Goal: Task Accomplishment & Management: Complete application form

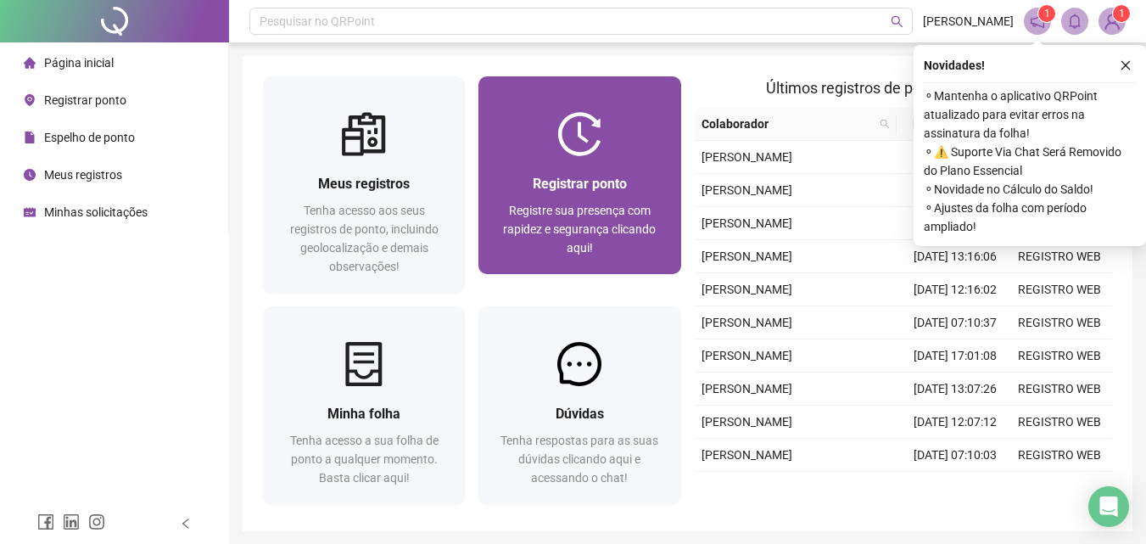
click at [495, 234] on div "Registrar ponto Registre sua presença com rapidez e segurança clicando aqui!" at bounding box center [579, 215] width 202 height 118
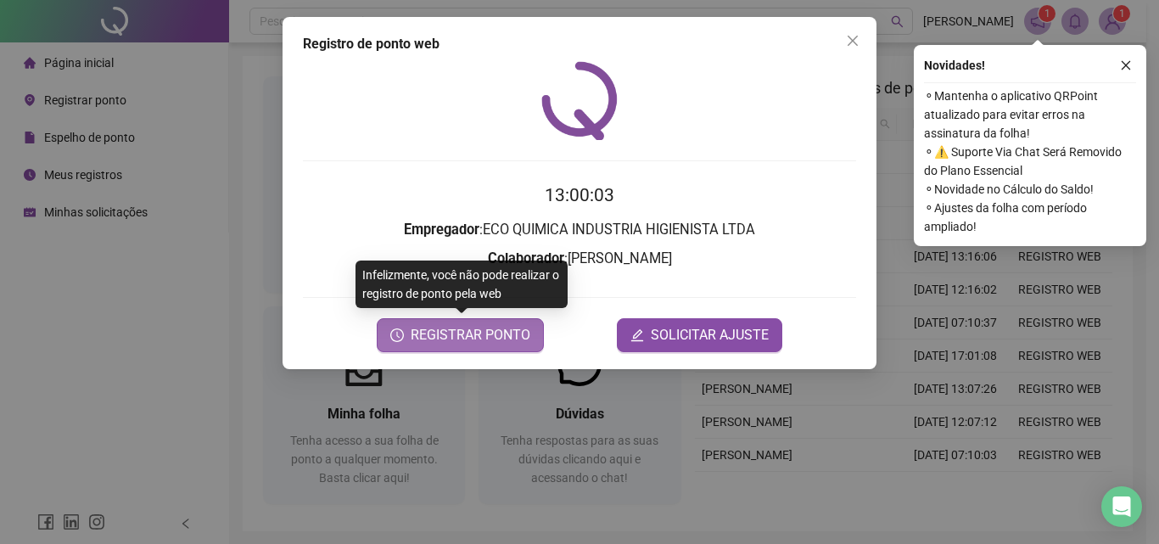
click at [500, 342] on span "REGISTRAR PONTO" at bounding box center [471, 335] width 120 height 20
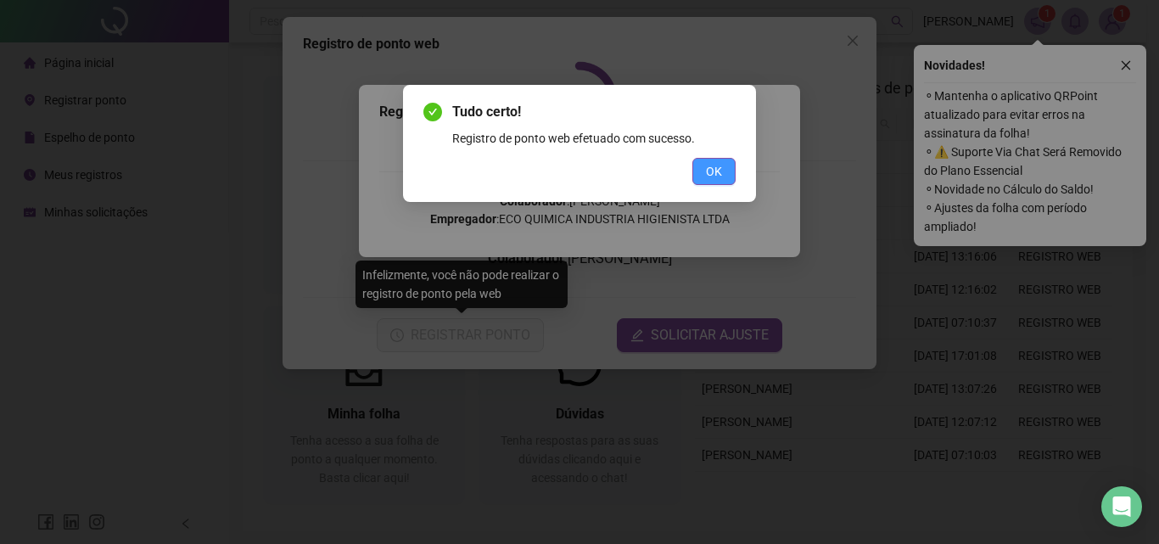
click at [715, 178] on span "OK" at bounding box center [714, 171] width 16 height 19
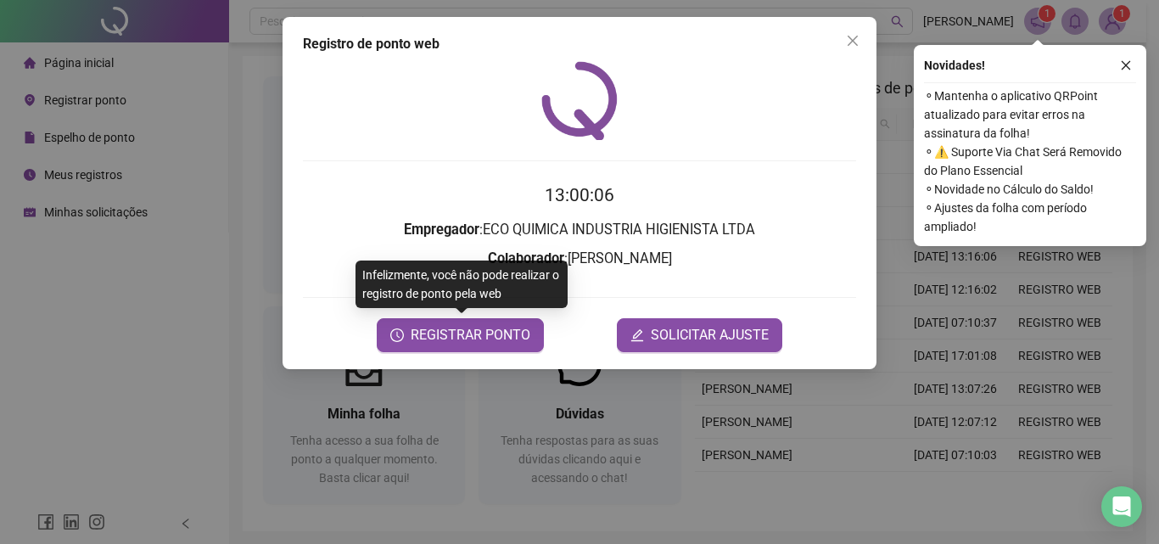
click at [1110, 16] on div "Registro de ponto web 13:00:06 Empregador : ECO QUIMICA INDUSTRIA HIGIENISTA LT…" at bounding box center [579, 272] width 1159 height 544
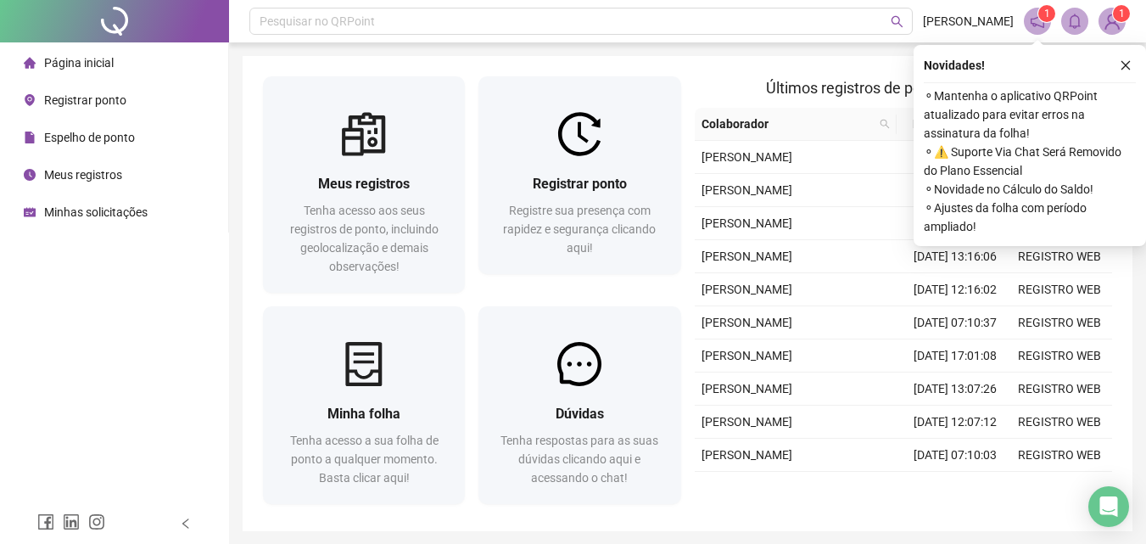
click at [1110, 16] on img at bounding box center [1111, 20] width 25 height 25
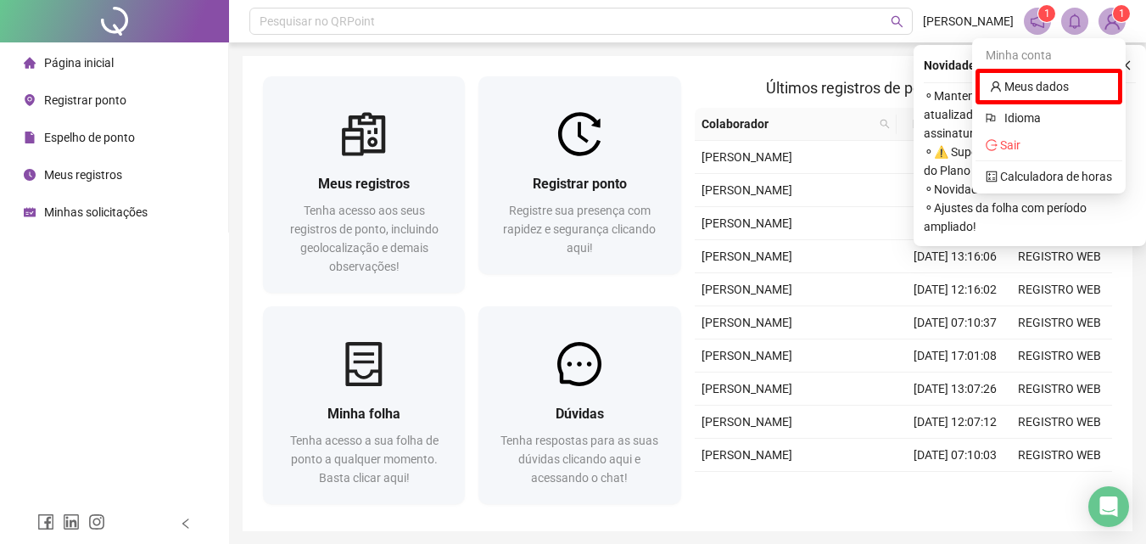
click at [1110, 16] on img at bounding box center [1111, 20] width 25 height 25
click at [1016, 154] on li "Sair" at bounding box center [1048, 144] width 147 height 27
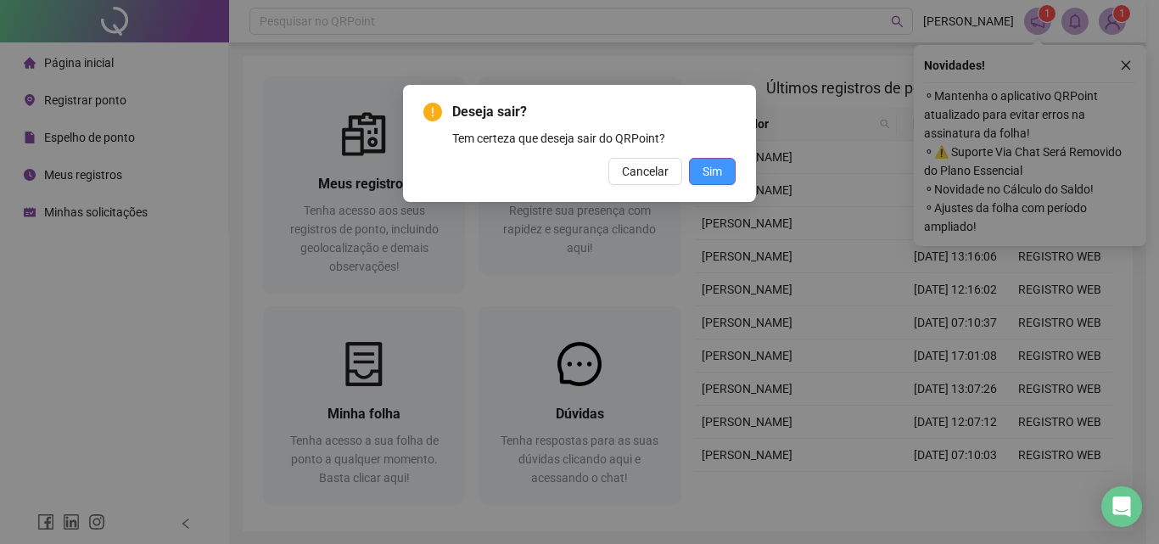
click at [715, 166] on span "Sim" at bounding box center [712, 171] width 20 height 19
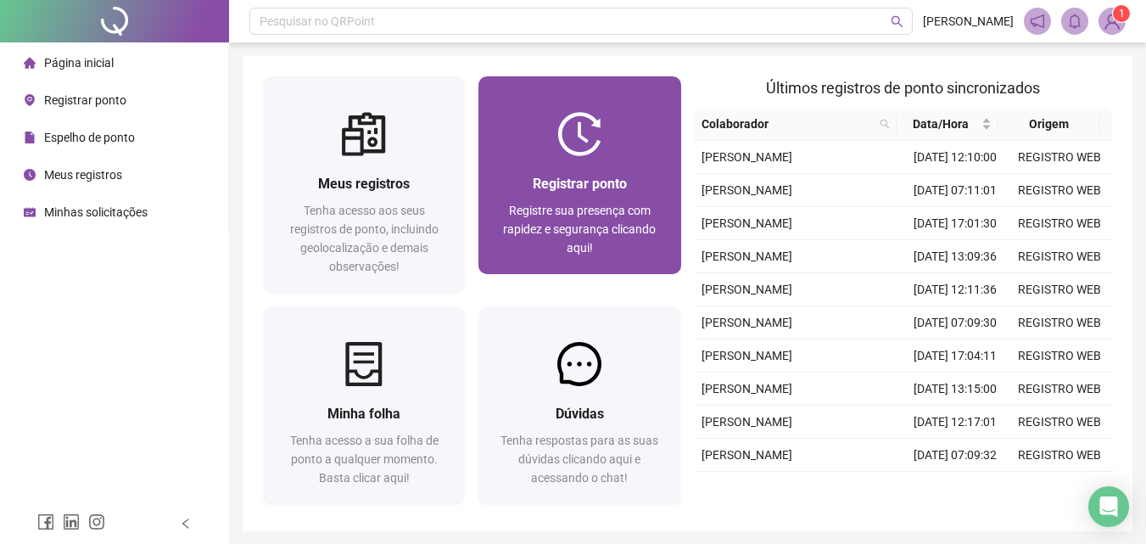
click at [596, 182] on span "Registrar ponto" at bounding box center [580, 184] width 94 height 16
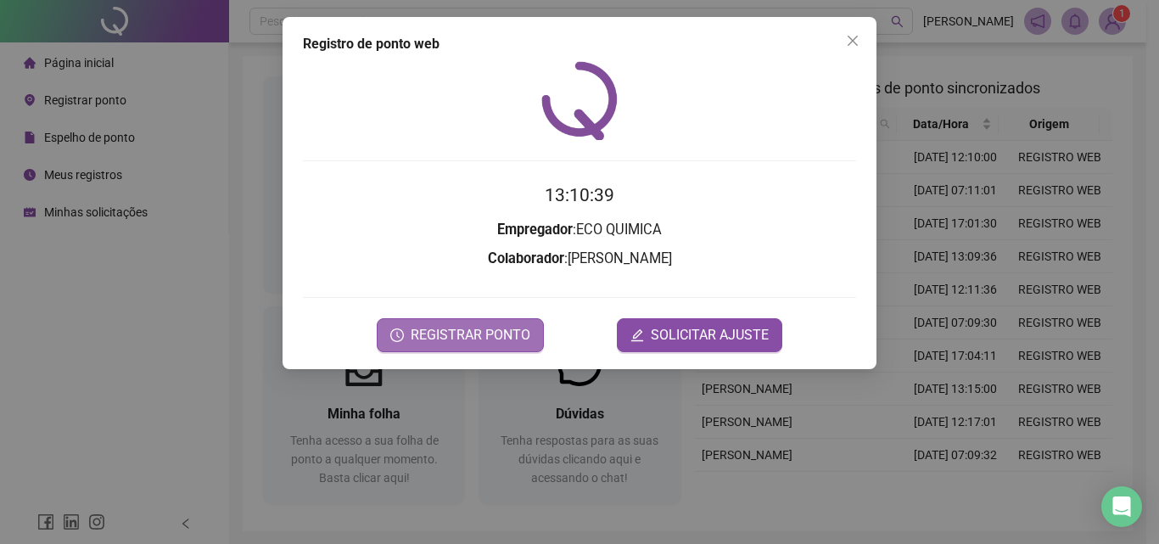
click at [493, 338] on span "REGISTRAR PONTO" at bounding box center [471, 335] width 120 height 20
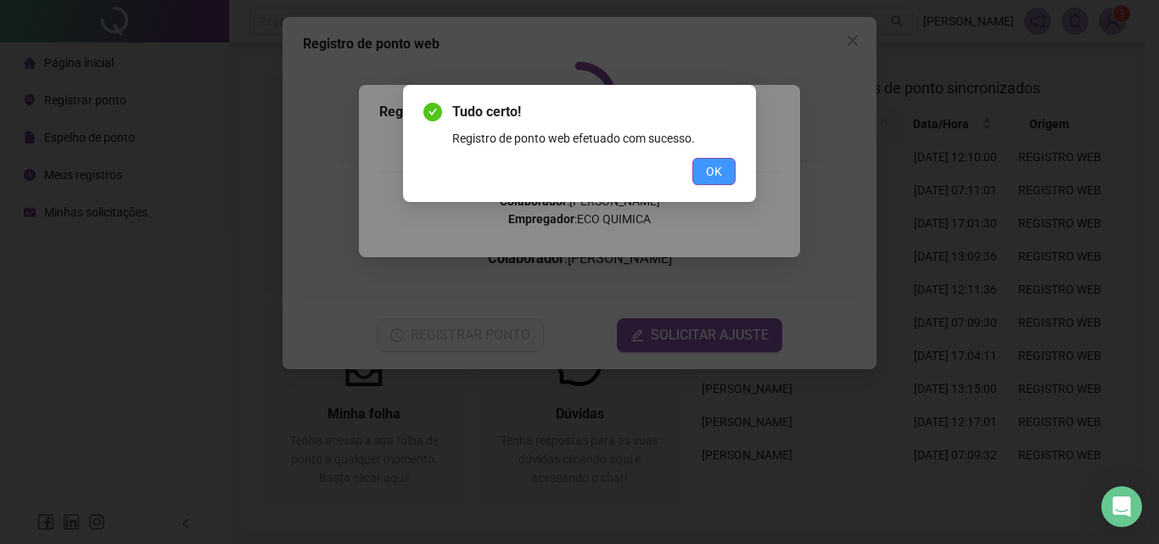
click at [715, 170] on span "OK" at bounding box center [714, 171] width 16 height 19
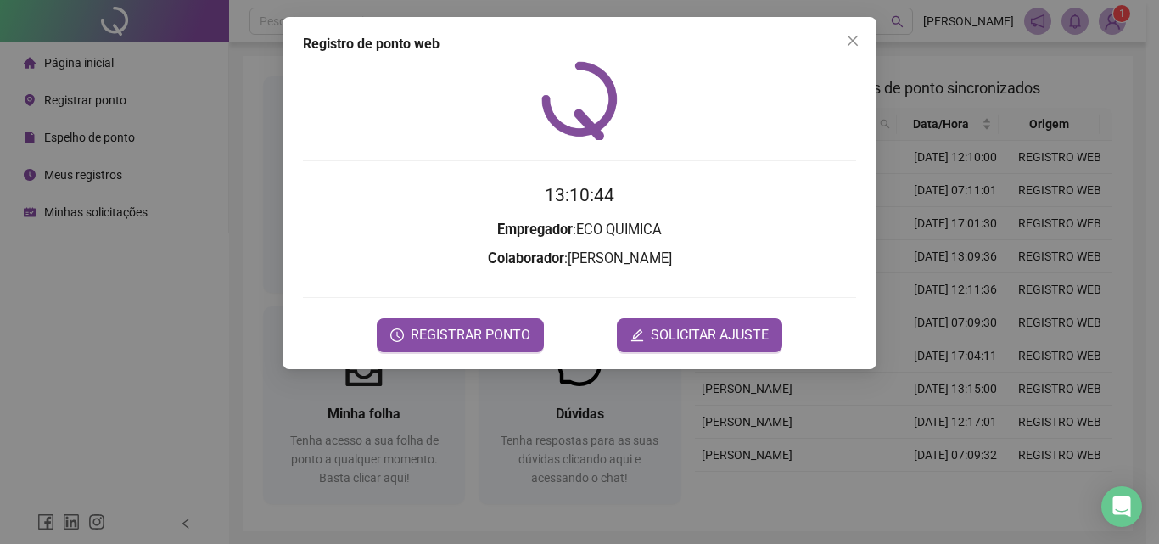
click at [1119, 19] on div "Registro de ponto web 13:10:44 Empregador : ECO QUIMICA Colaborador : RIBAMAR R…" at bounding box center [579, 272] width 1159 height 544
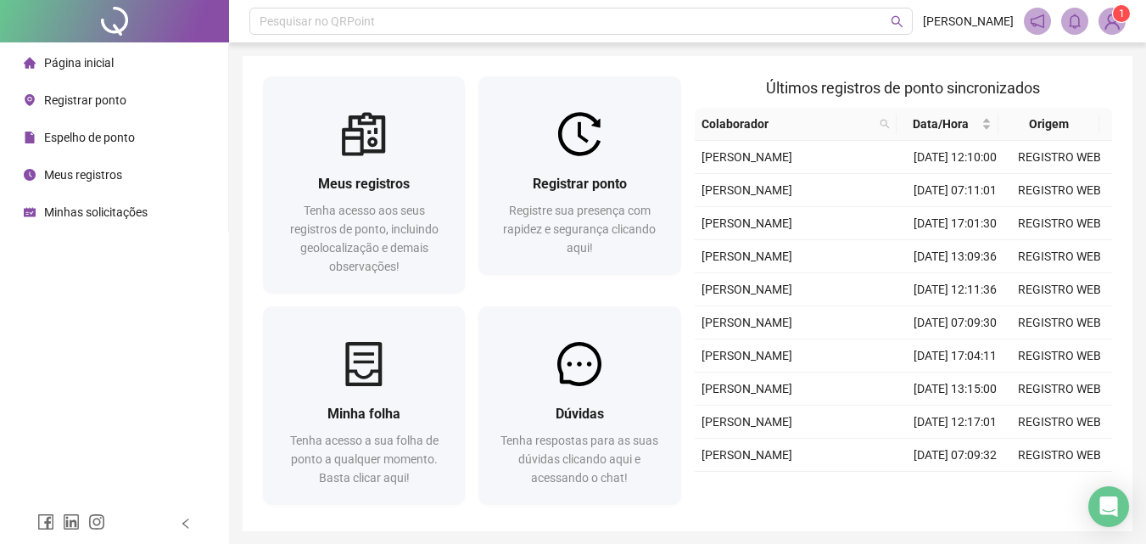
click at [1119, 19] on span "1" at bounding box center [1122, 14] width 6 height 12
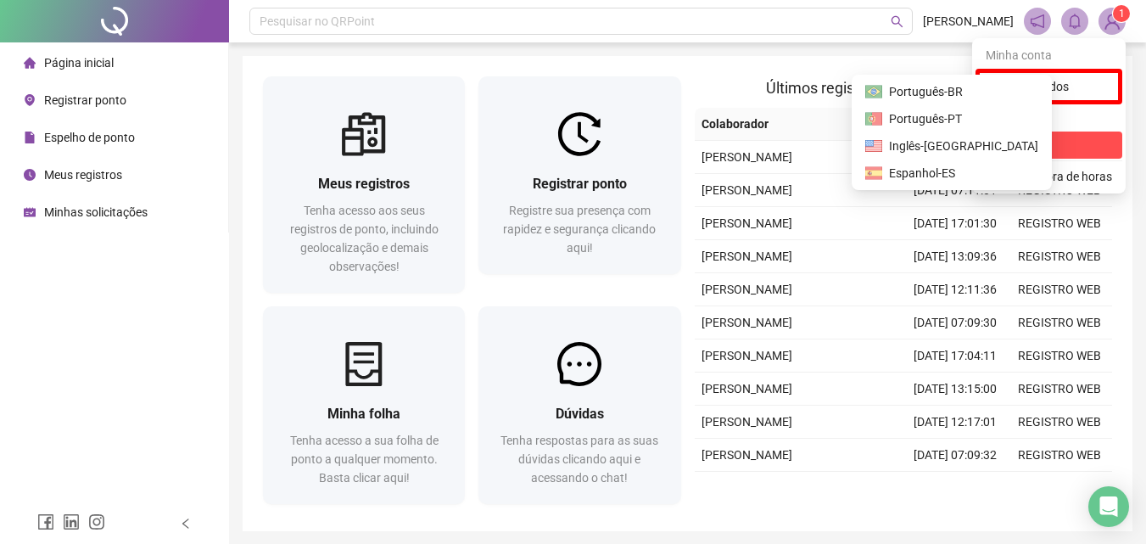
click at [1070, 151] on span "Sair" at bounding box center [1049, 145] width 126 height 19
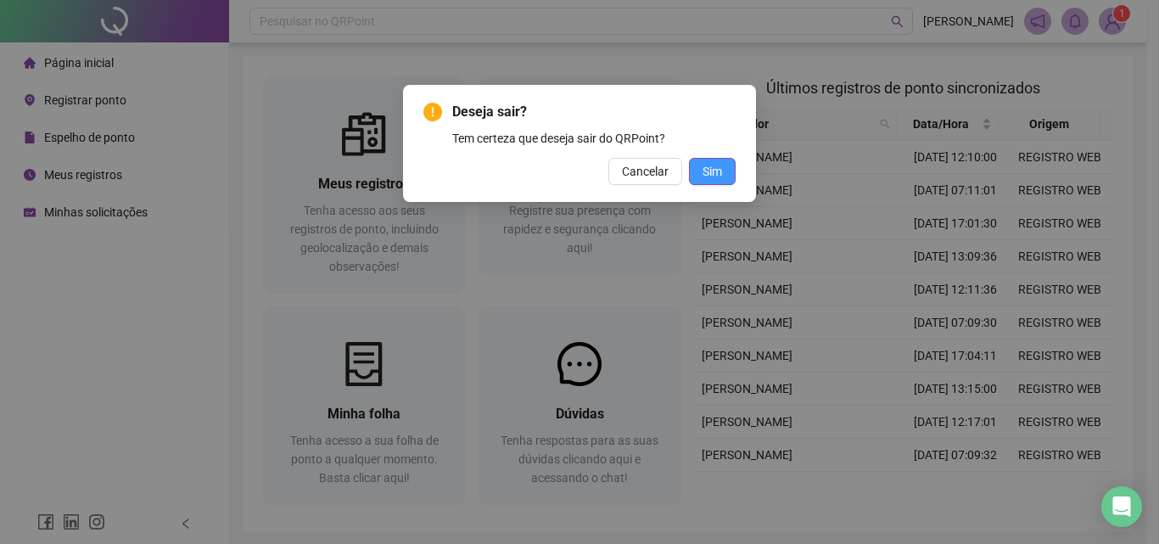
click at [719, 165] on span "Sim" at bounding box center [712, 171] width 20 height 19
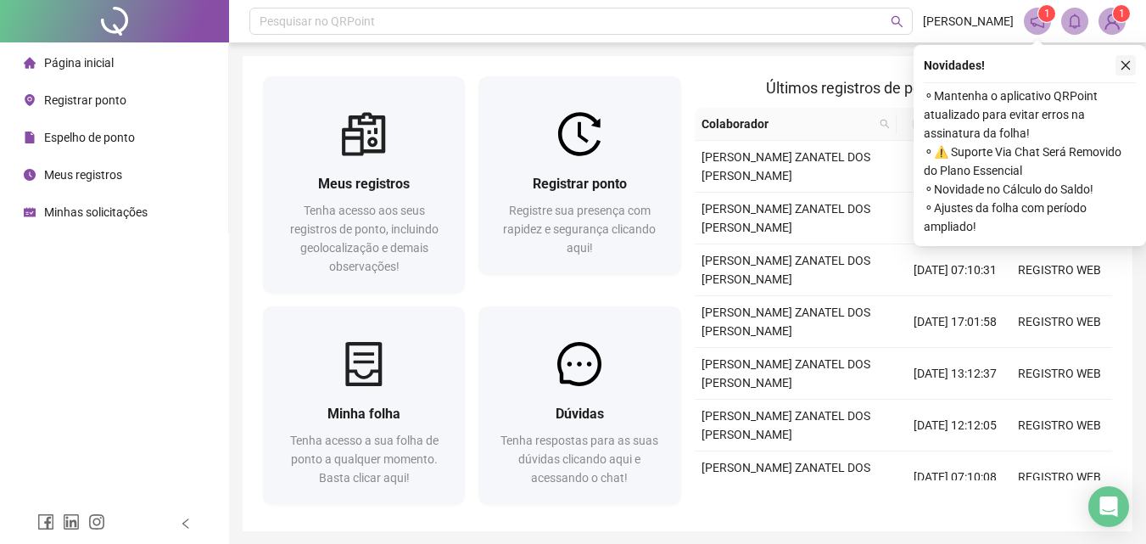
click at [1122, 66] on icon "close" at bounding box center [1126, 65] width 12 height 12
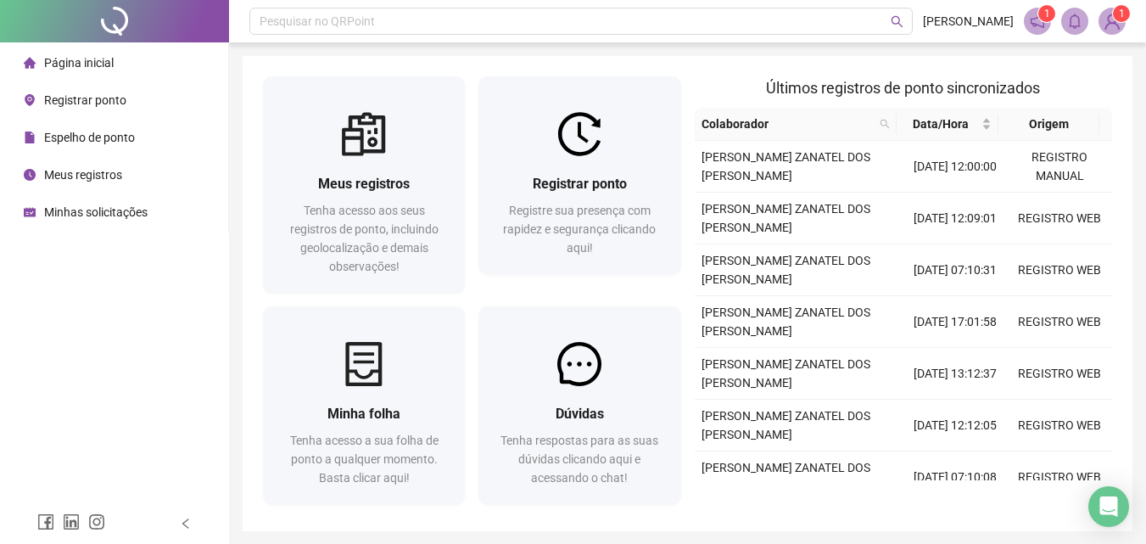
click at [78, 98] on span "Registrar ponto" at bounding box center [85, 100] width 82 height 14
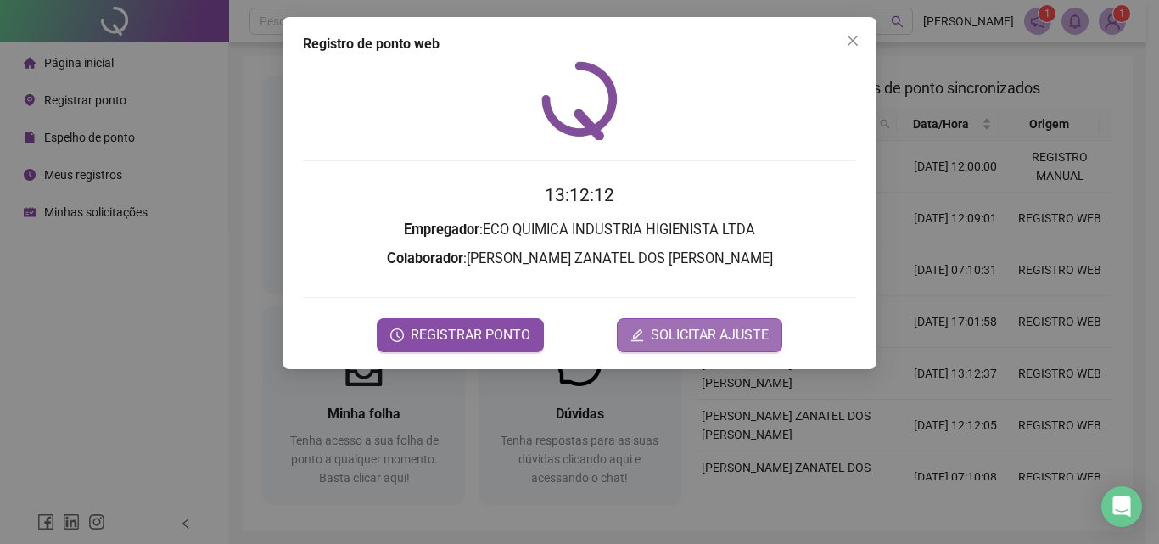
click at [729, 327] on span "SOLICITAR AJUSTE" at bounding box center [710, 335] width 118 height 20
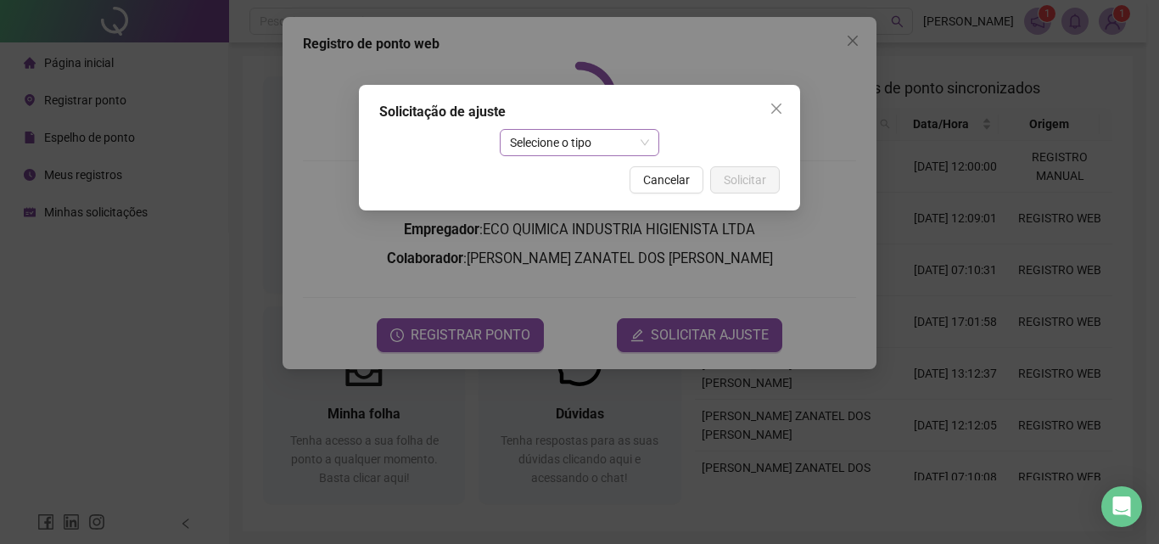
click at [581, 142] on span "Selecione o tipo" at bounding box center [580, 142] width 140 height 25
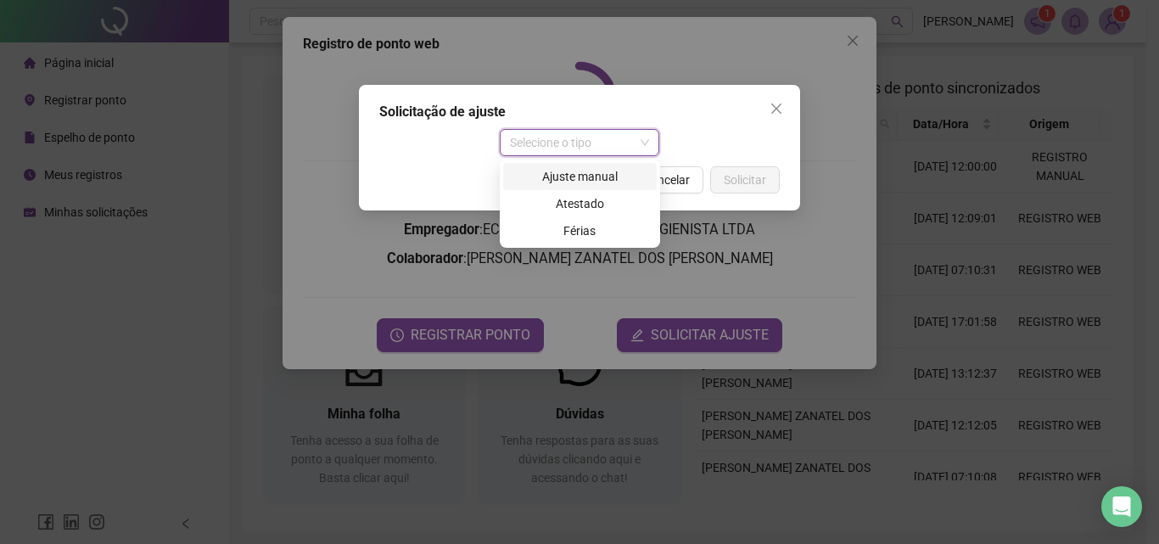
click at [589, 181] on div "Ajuste manual" at bounding box center [579, 176] width 133 height 19
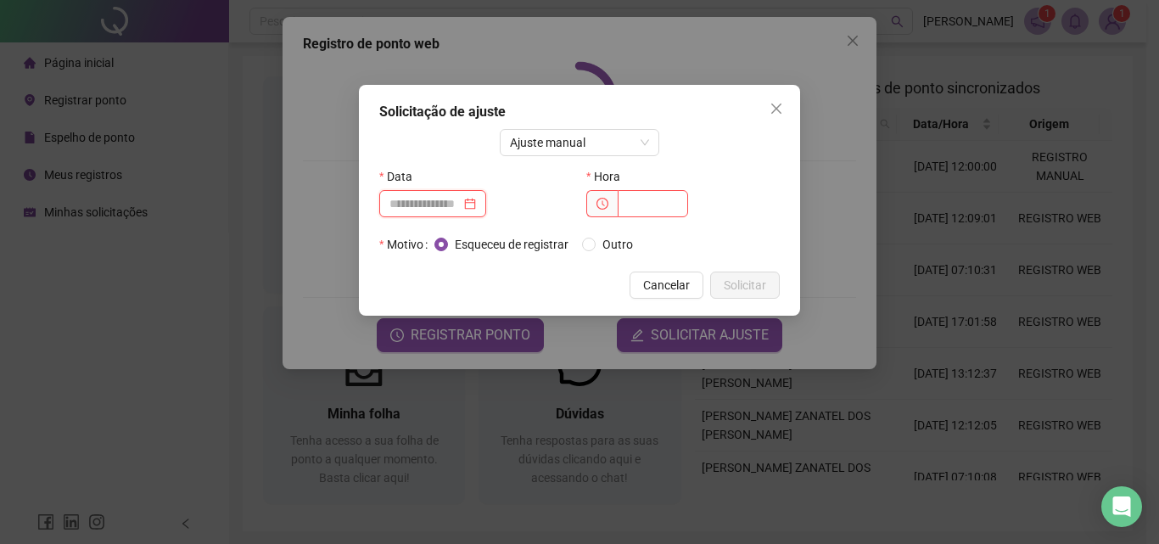
click at [461, 203] on input at bounding box center [424, 203] width 71 height 19
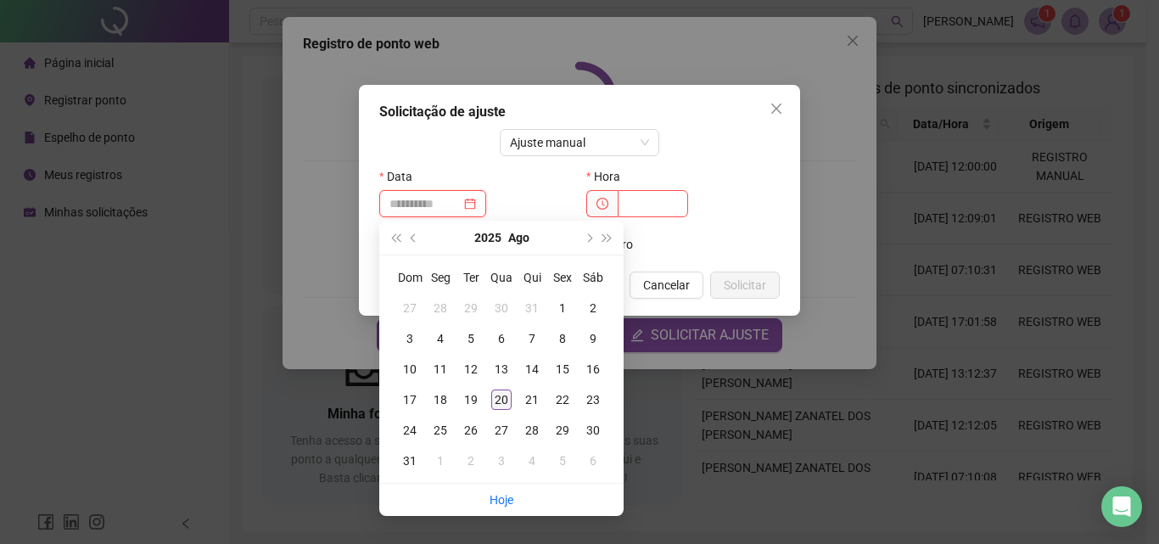
type input "**********"
click at [501, 395] on div "20" at bounding box center [501, 399] width 20 height 20
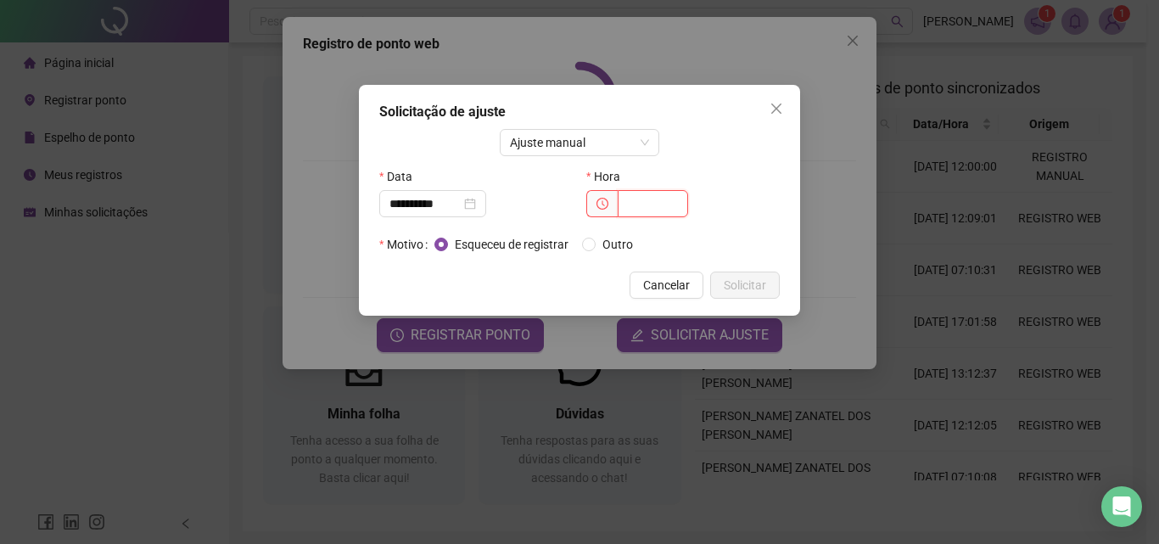
click at [637, 206] on input "text" at bounding box center [652, 203] width 70 height 27
type input "*****"
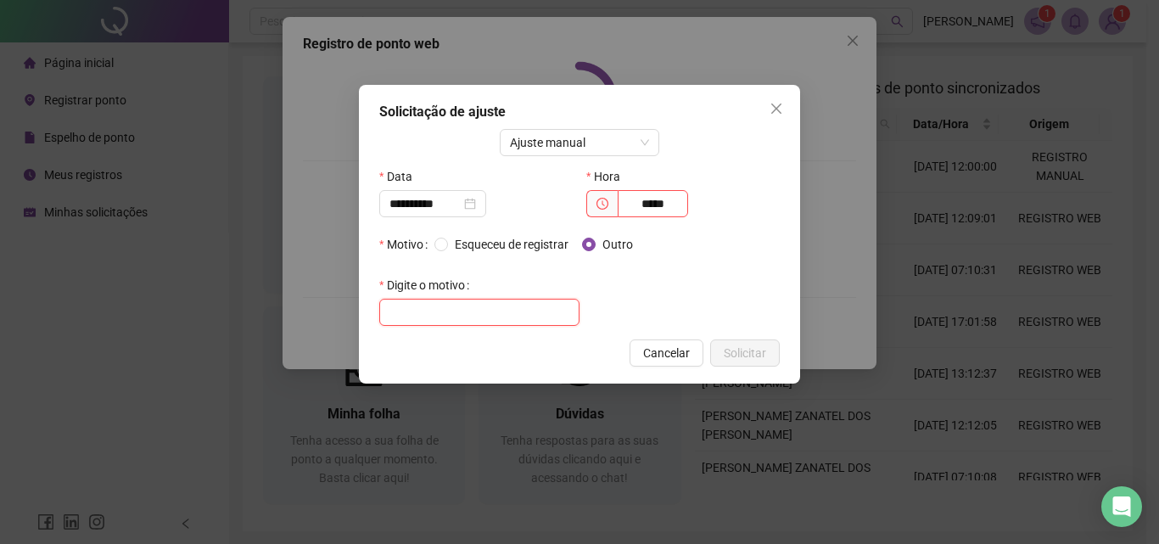
click at [539, 300] on input "text" at bounding box center [479, 312] width 200 height 27
type input "*****"
click at [739, 360] on span "Solicitar" at bounding box center [744, 353] width 42 height 19
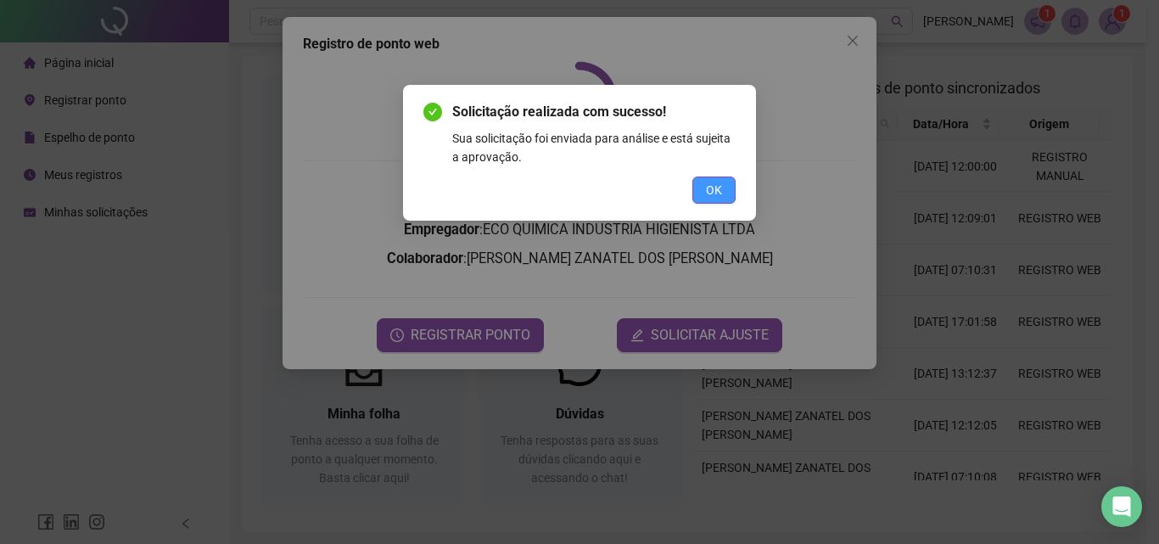
click at [719, 179] on button "OK" at bounding box center [713, 189] width 43 height 27
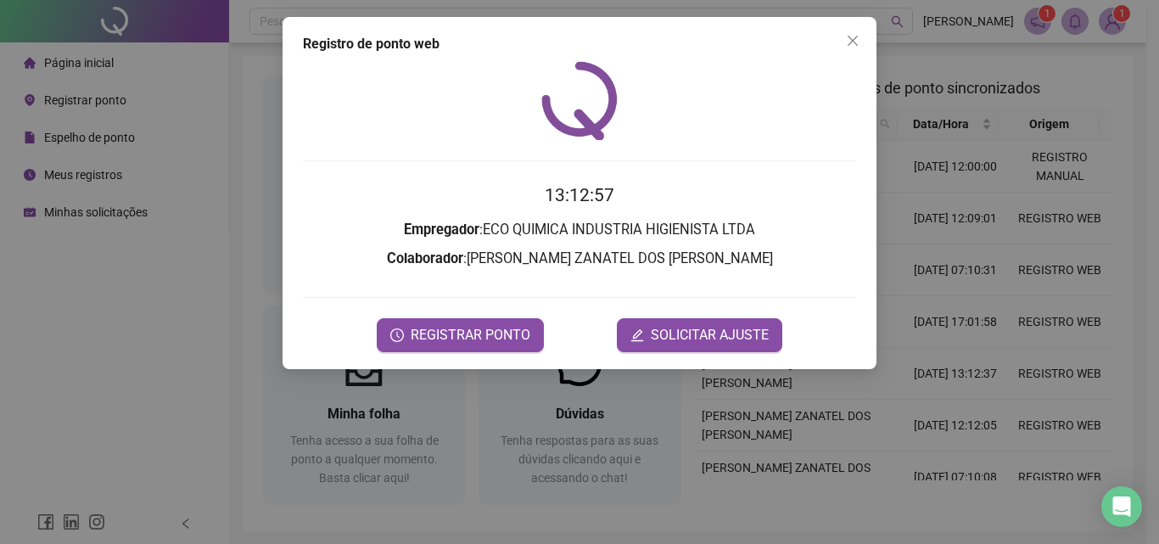
click at [1105, 19] on div "Registro [PERSON_NAME] web 13:12:57 Empregador : ECO QUIMICA INDUSTRIA HIGIENIS…" at bounding box center [579, 272] width 1159 height 544
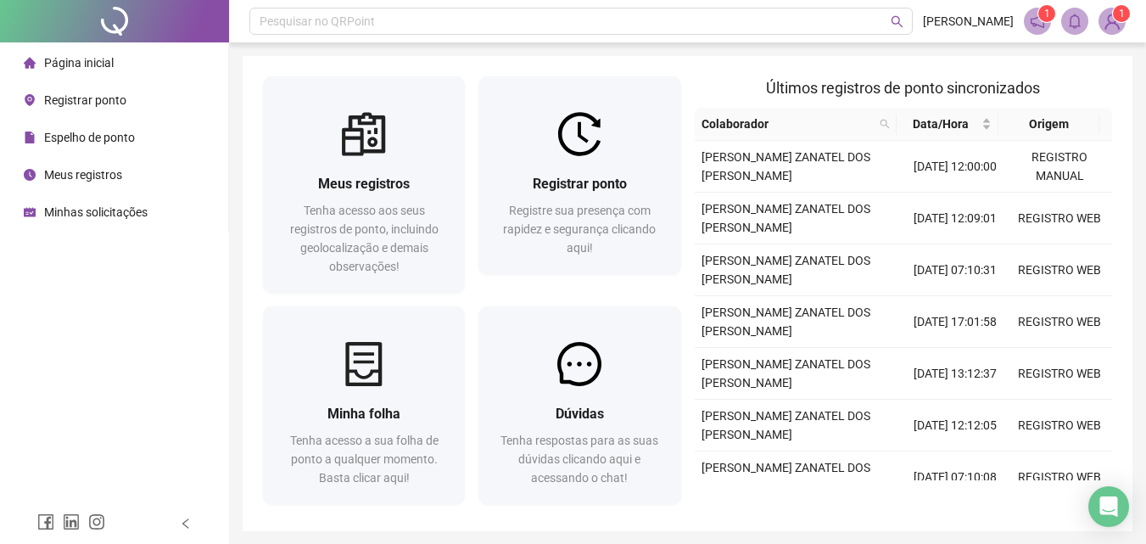
click at [1105, 19] on img at bounding box center [1111, 20] width 25 height 25
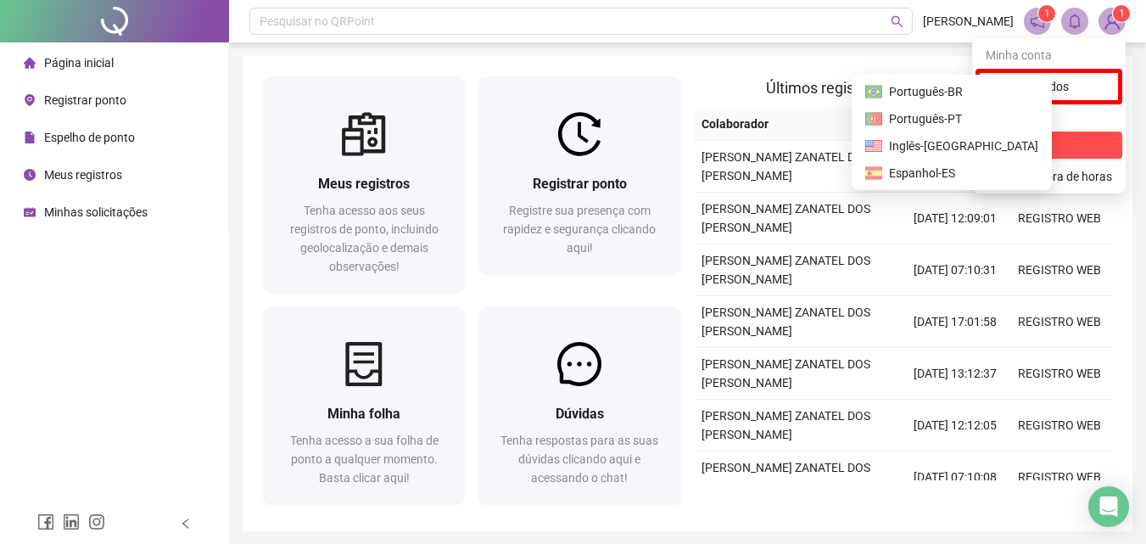
click at [994, 145] on icon "logout" at bounding box center [992, 144] width 12 height 11
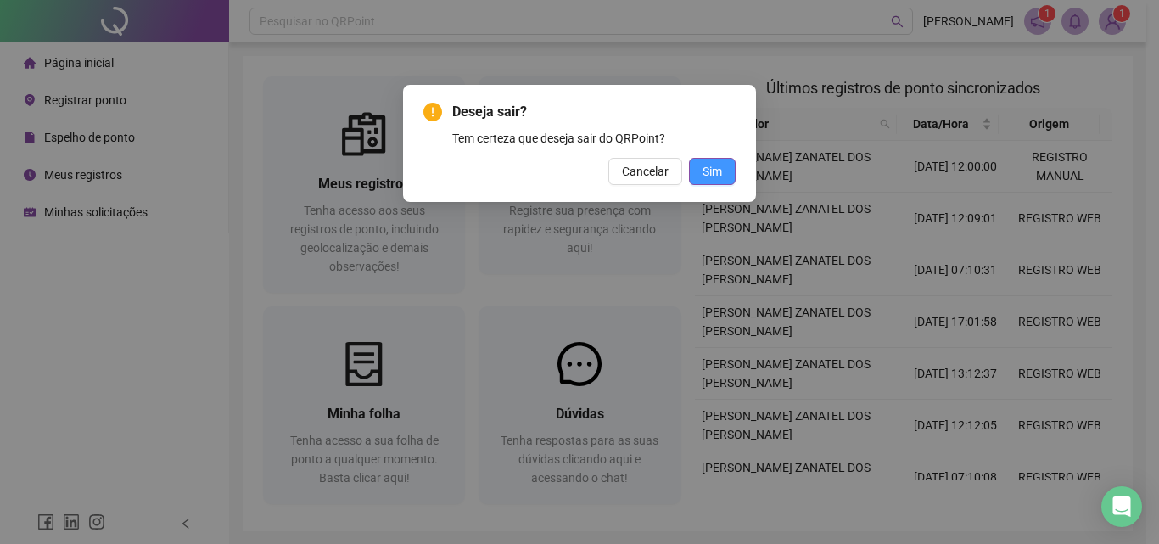
click at [701, 170] on button "Sim" at bounding box center [712, 171] width 47 height 27
